Goal: Find specific page/section: Find specific page/section

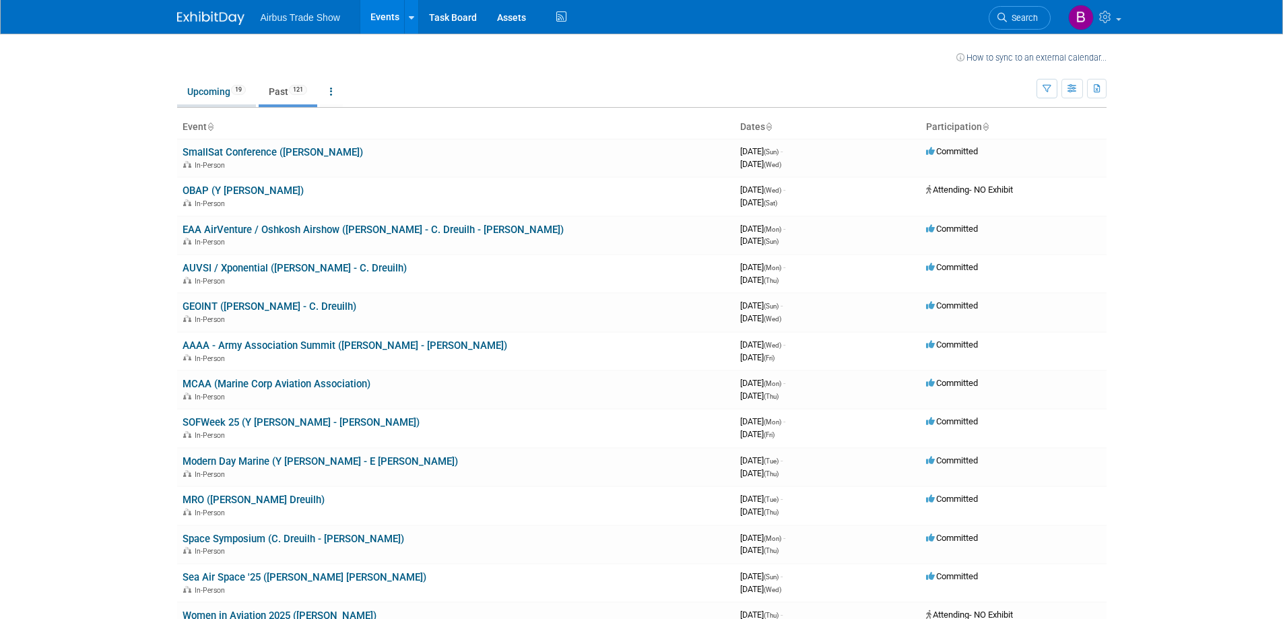
click at [211, 92] on link "Upcoming 19" at bounding box center [216, 92] width 79 height 26
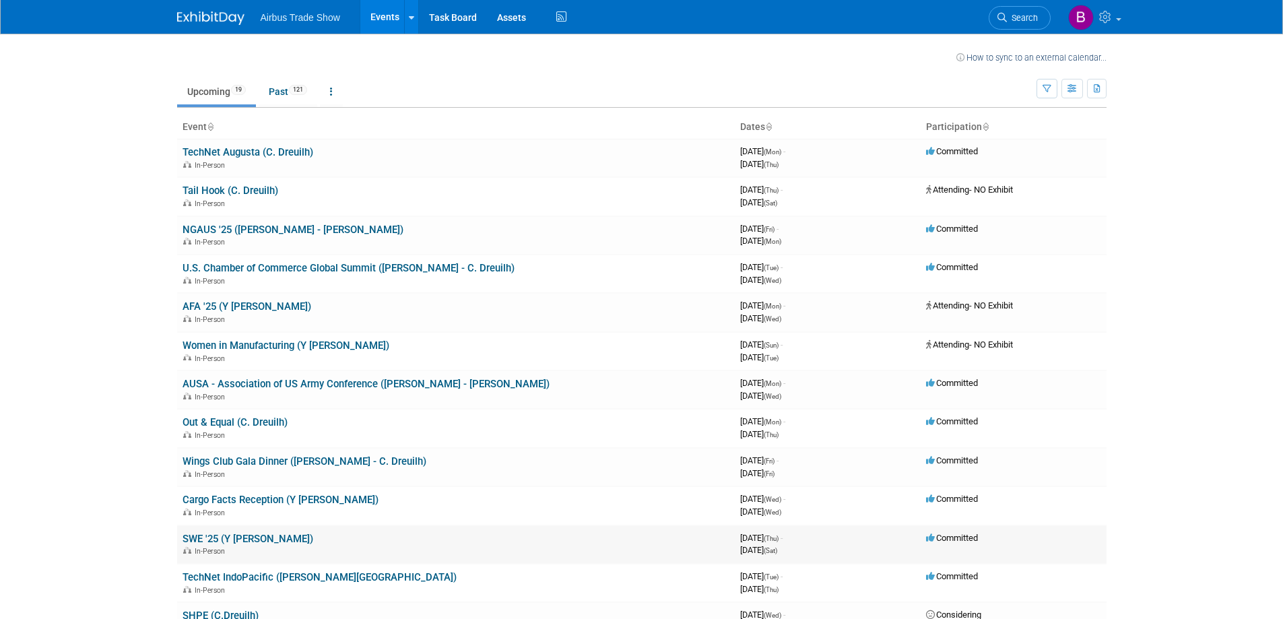
click at [234, 539] on link "SWE '25 (Y [PERSON_NAME])" at bounding box center [247, 539] width 131 height 12
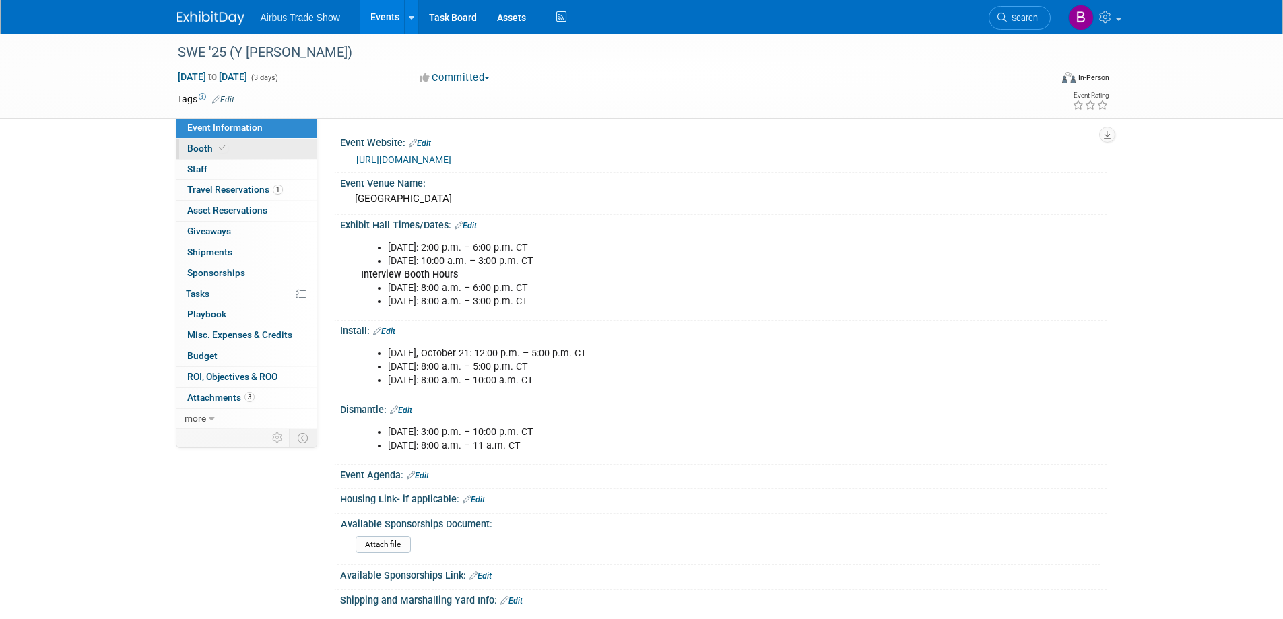
click at [246, 150] on link "Booth" at bounding box center [246, 149] width 140 height 20
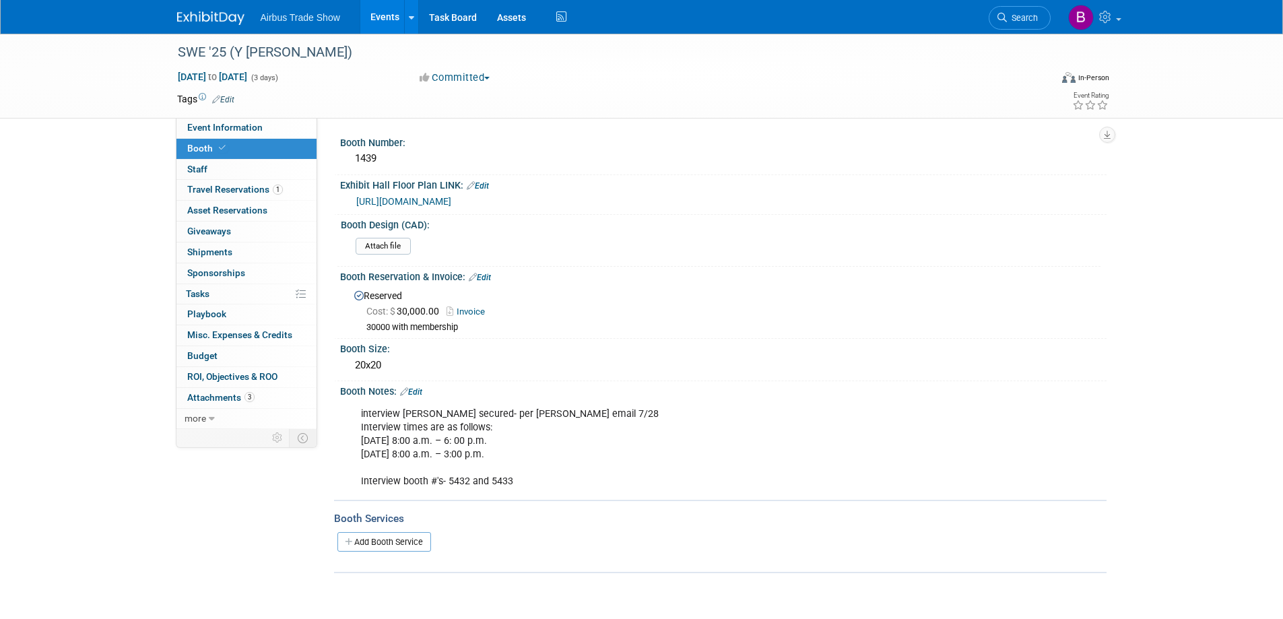
click at [422, 197] on link "https://www.expocad.com/host/fx/swe/we25cf/exfx.html" at bounding box center [403, 201] width 95 height 11
click at [451, 199] on link "https://www.expocad.com/host/fx/swe/we25cf/exfx.html" at bounding box center [403, 201] width 95 height 11
